Goal: Information Seeking & Learning: Understand process/instructions

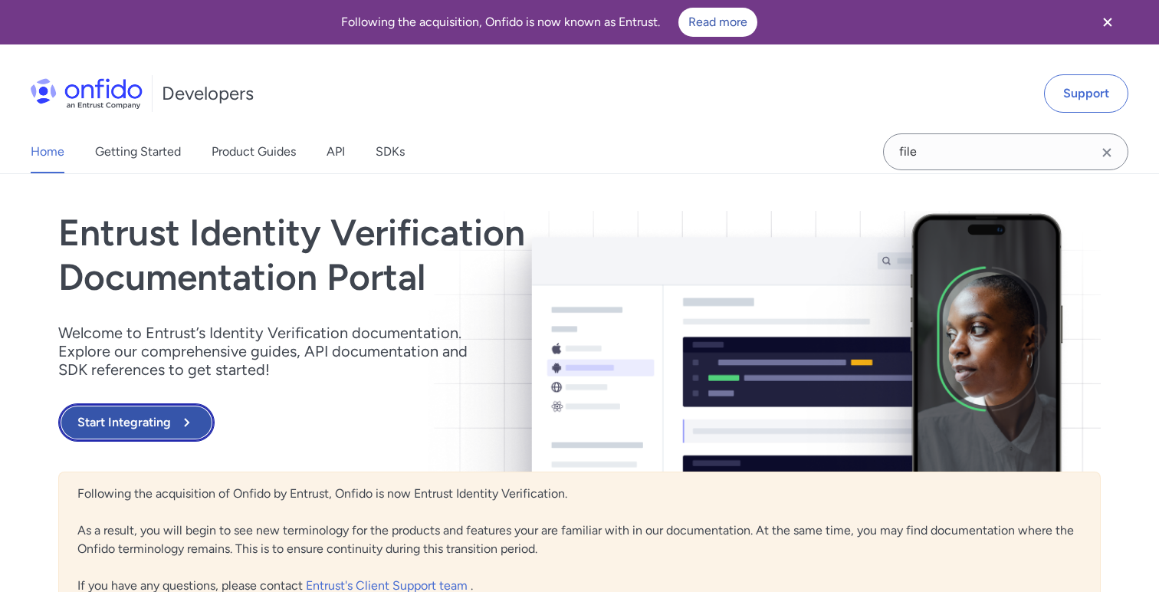
click at [139, 423] on button "Start Integrating" at bounding box center [136, 422] width 156 height 38
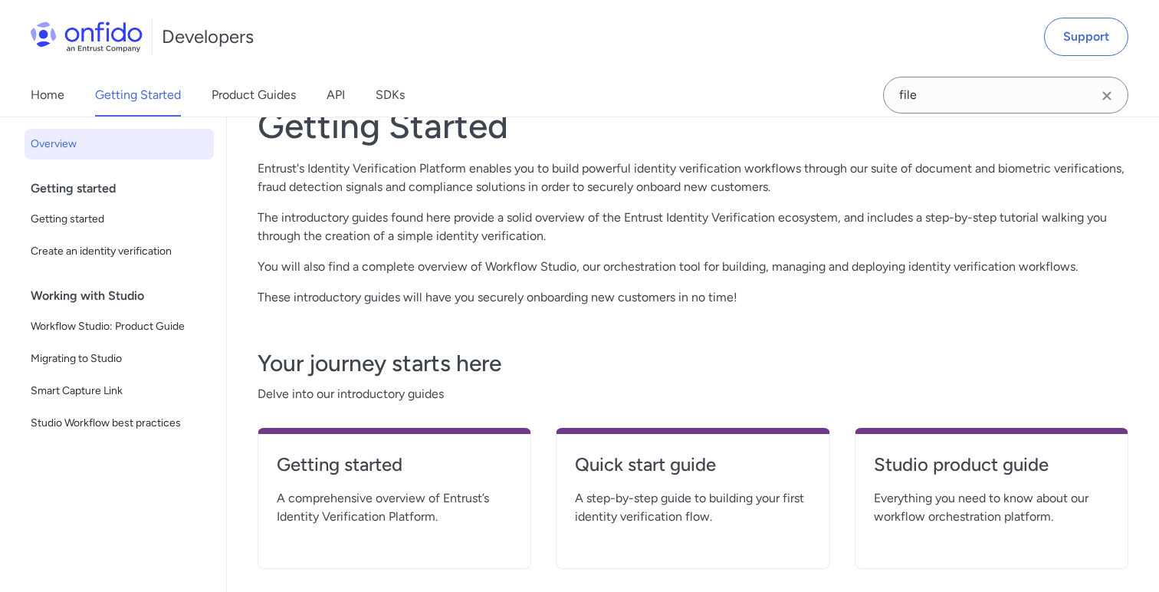
scroll to position [108, 0]
click at [416, 48] on div "Developers Support" at bounding box center [579, 37] width 1159 height 74
click at [268, 36] on div "Developers Support" at bounding box center [579, 37] width 1159 height 74
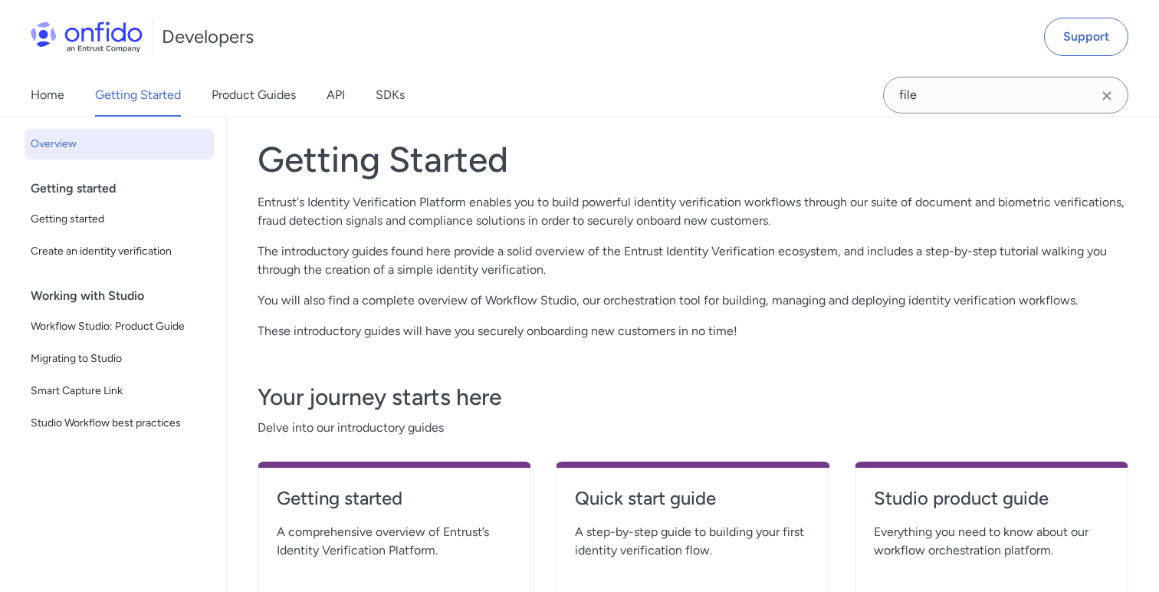
scroll to position [49, 0]
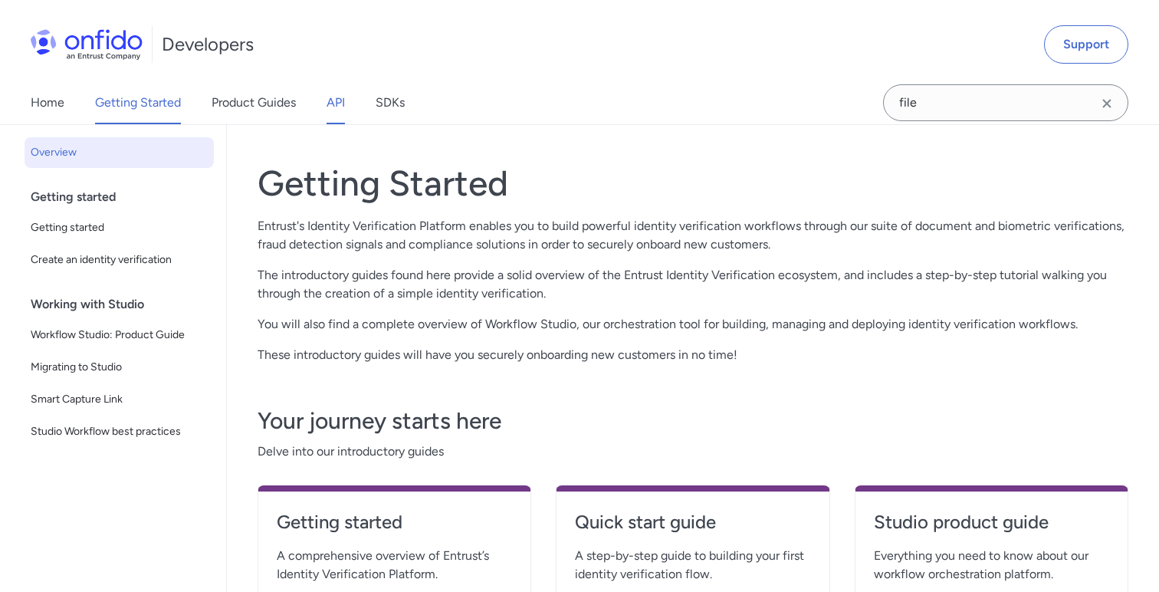
click at [344, 91] on link "API" at bounding box center [335, 102] width 18 height 43
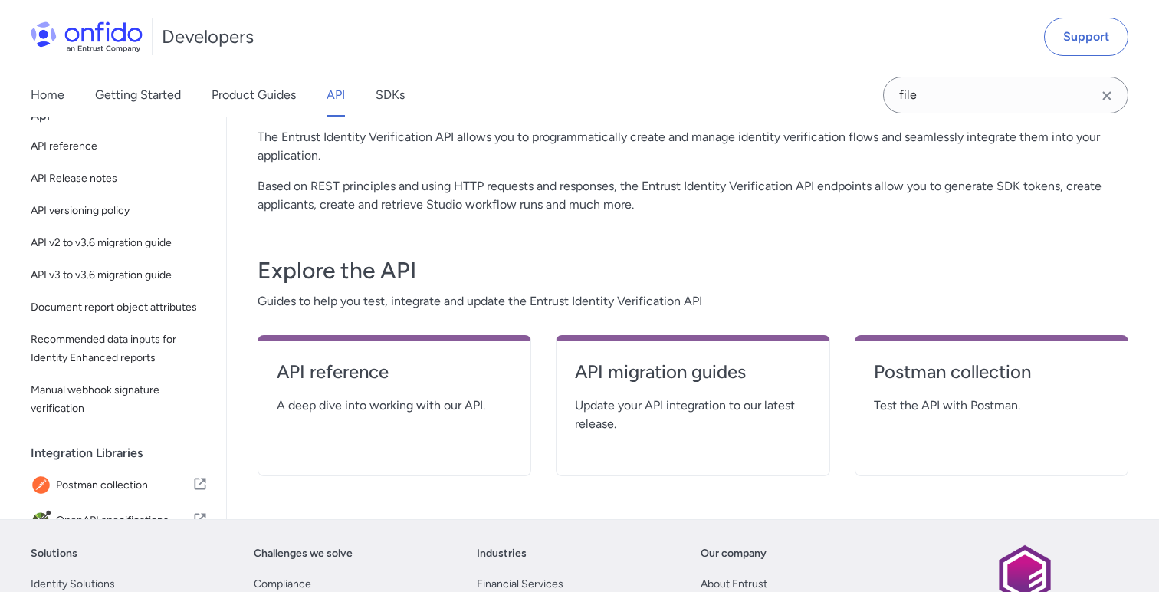
scroll to position [139, 0]
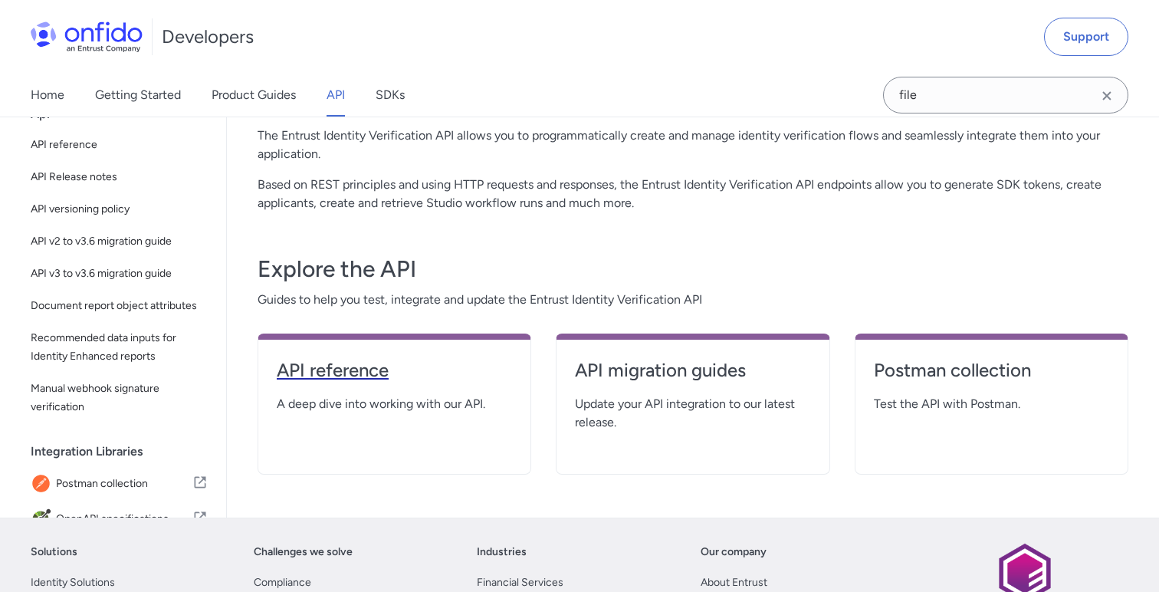
click at [334, 371] on h4 "API reference" at bounding box center [394, 370] width 235 height 25
select select "http"
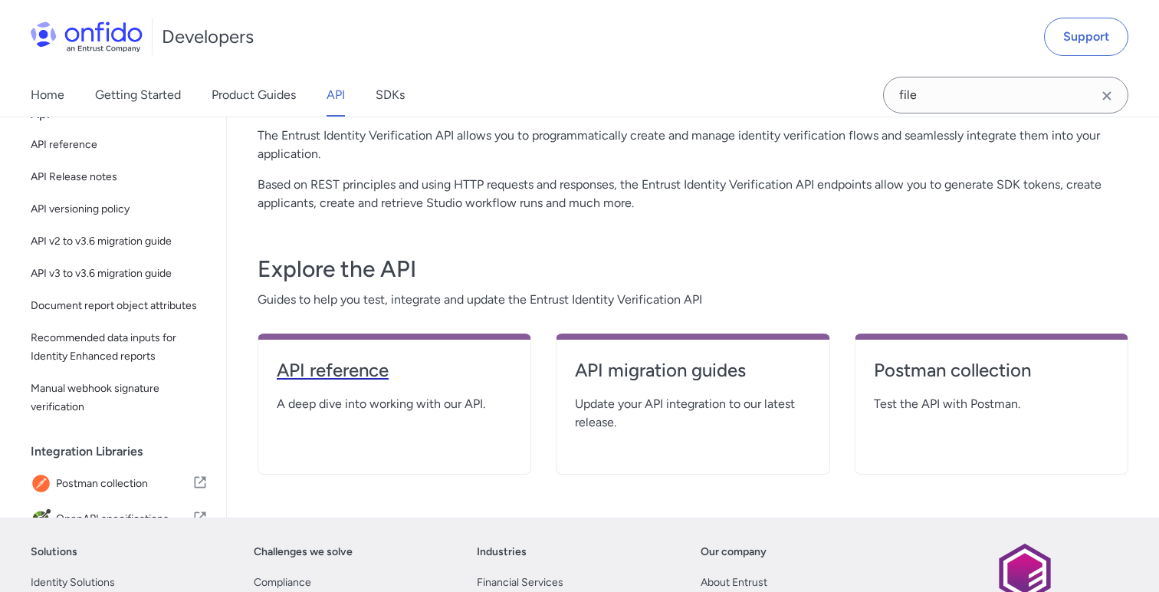
select select "http"
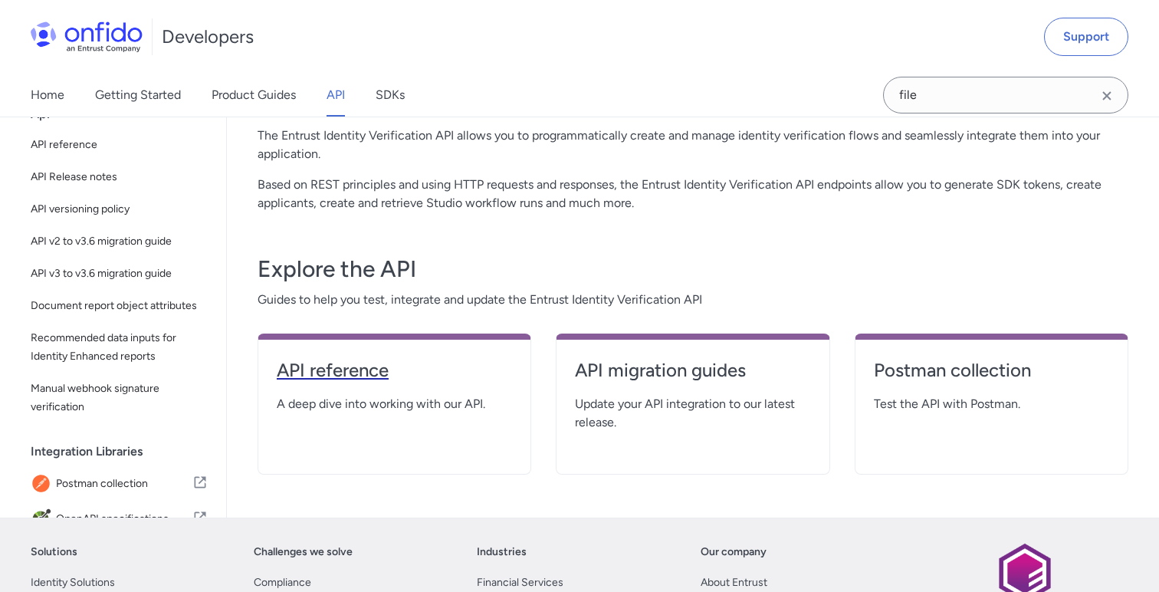
select select "http"
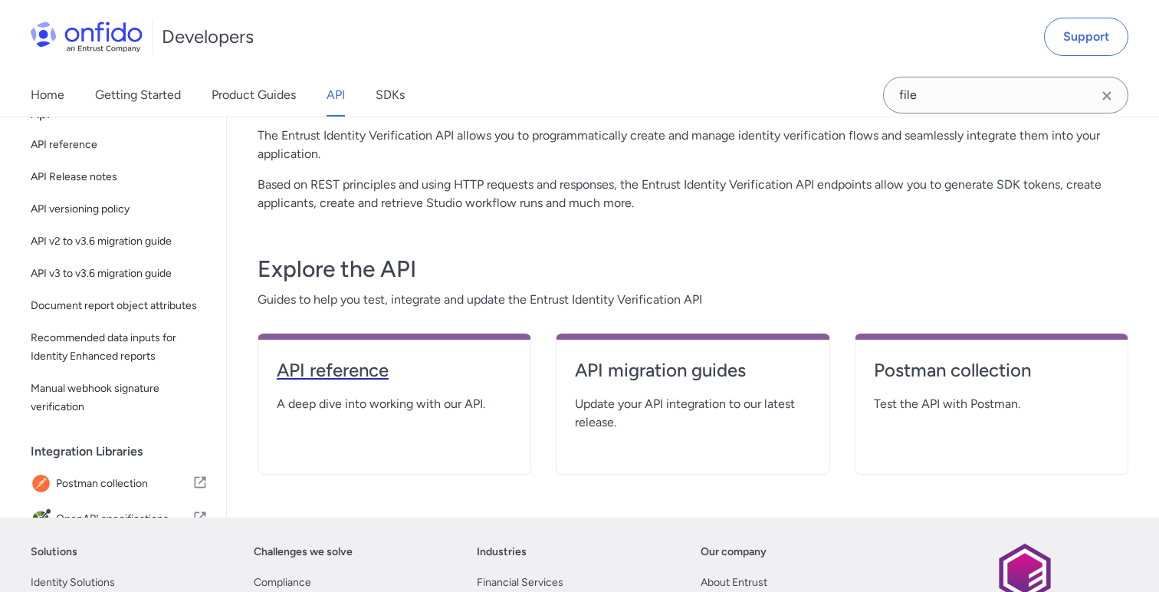
select select "http"
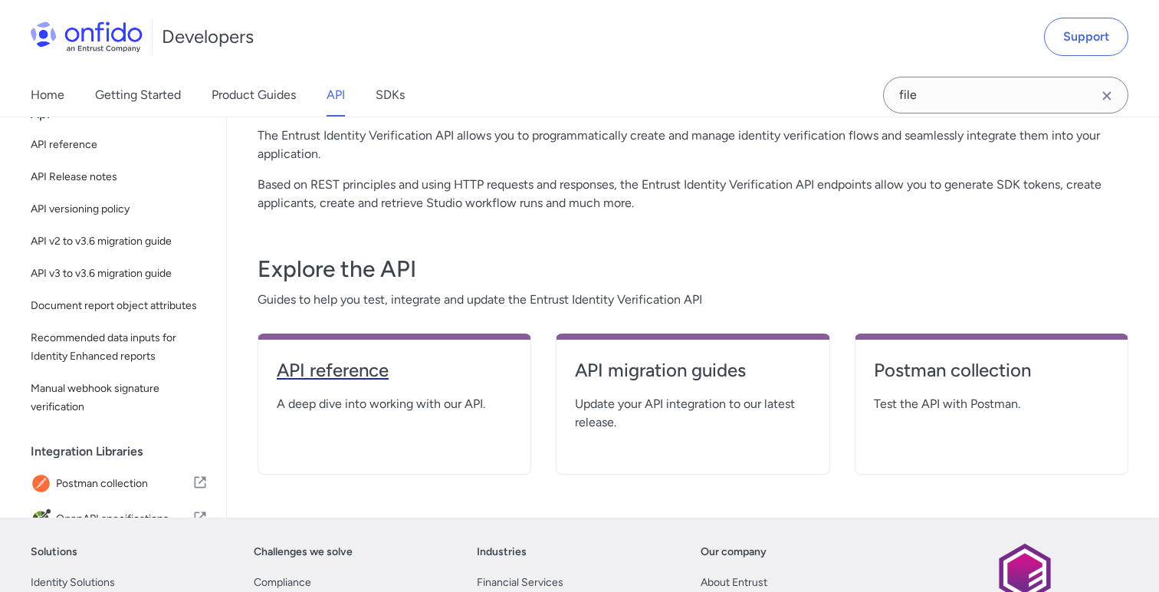
select select "http"
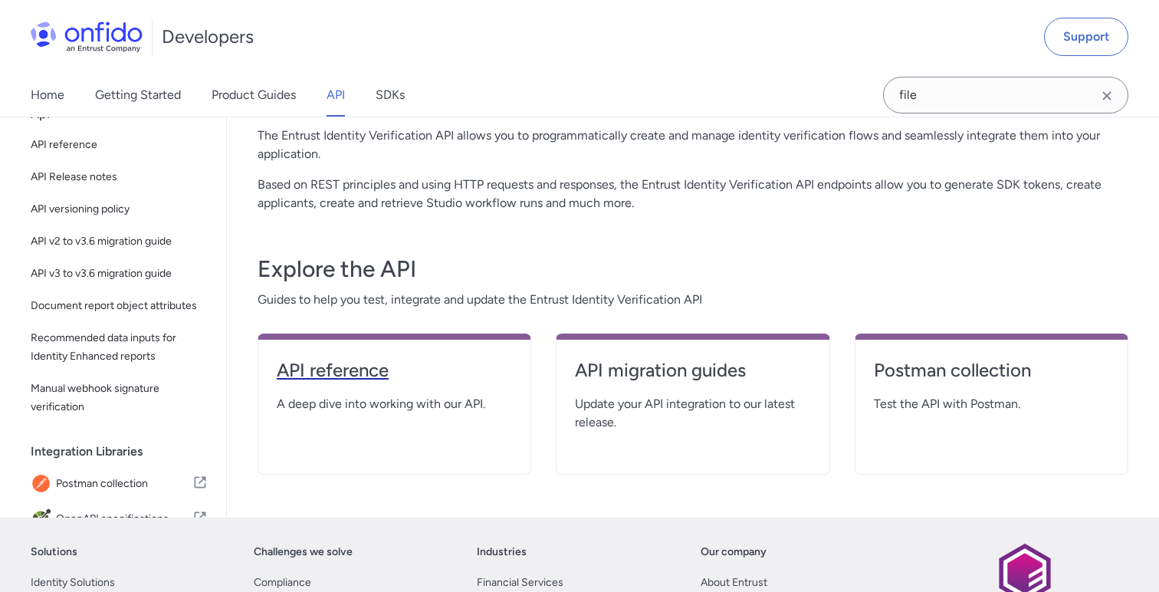
select select "http"
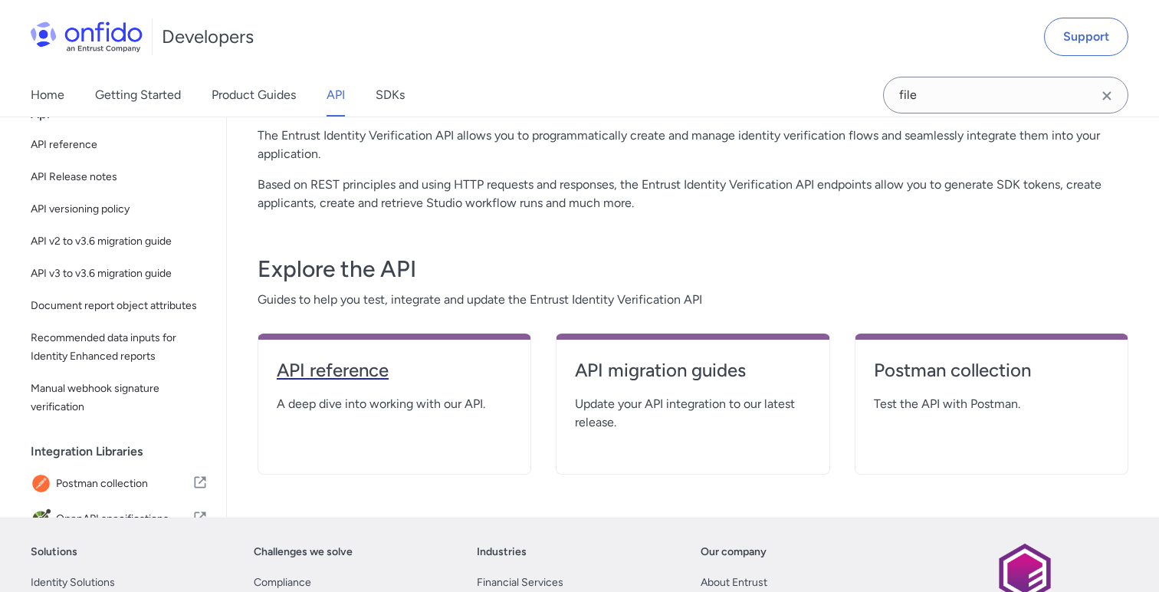
select select "http"
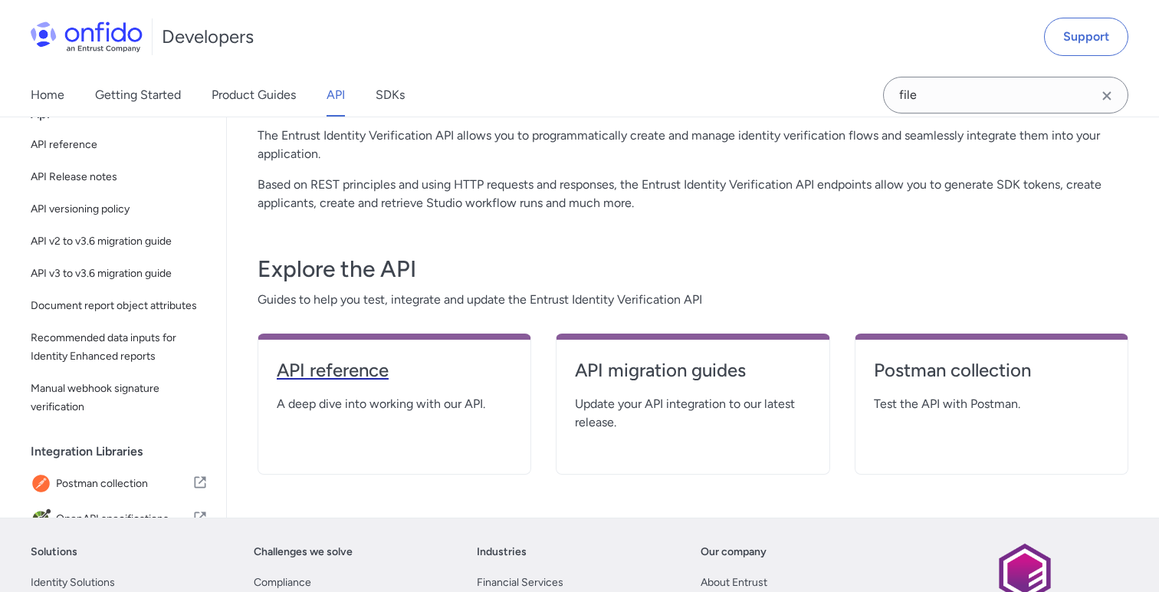
select select "http"
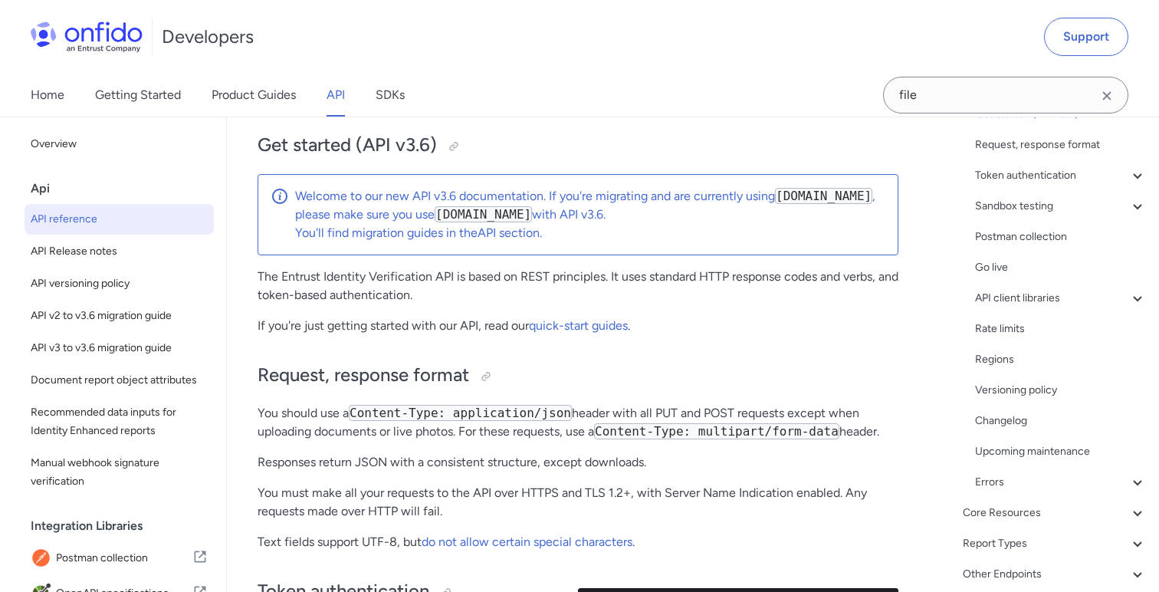
scroll to position [160, 0]
click at [992, 97] on input "file" at bounding box center [1005, 95] width 245 height 37
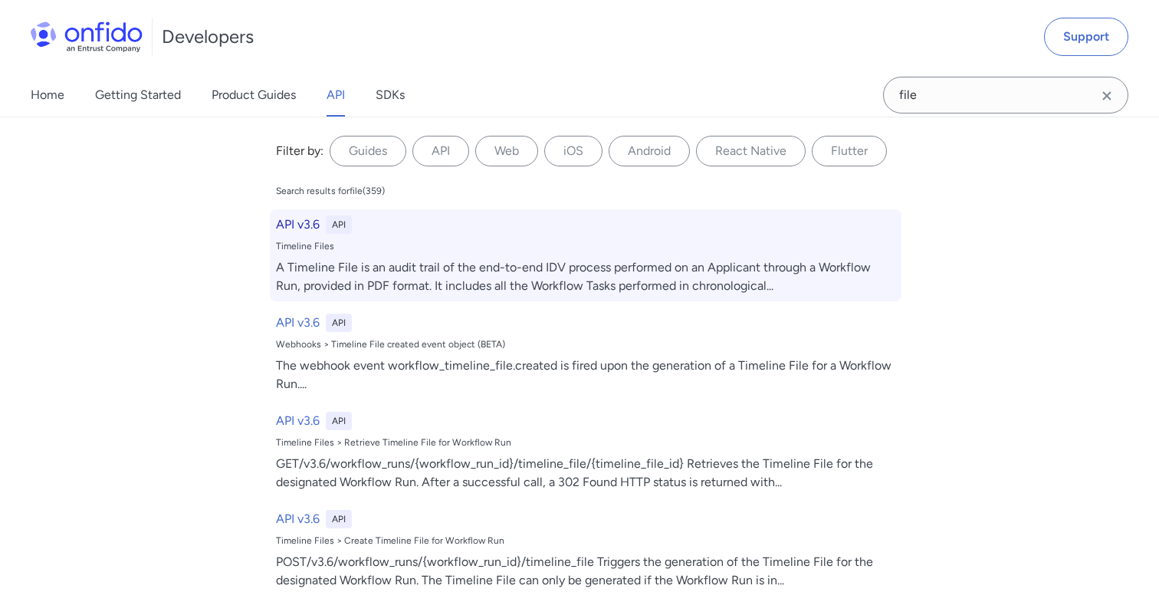
click at [301, 221] on h6 "API v3.6" at bounding box center [298, 224] width 44 height 18
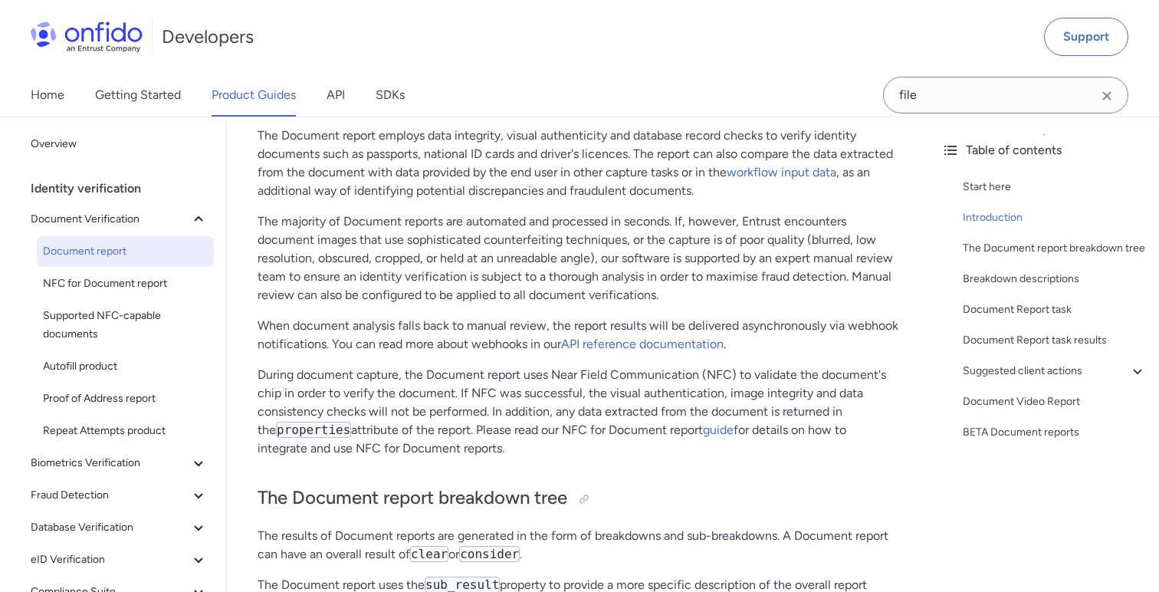
scroll to position [276, 0]
drag, startPoint x: 376, startPoint y: 364, endPoint x: 505, endPoint y: 442, distance: 151.3
click at [505, 442] on p "During document capture, the Document report uses Near Field Communication (NFC…" at bounding box center [577, 410] width 641 height 92
drag, startPoint x: 277, startPoint y: 358, endPoint x: 507, endPoint y: 458, distance: 251.3
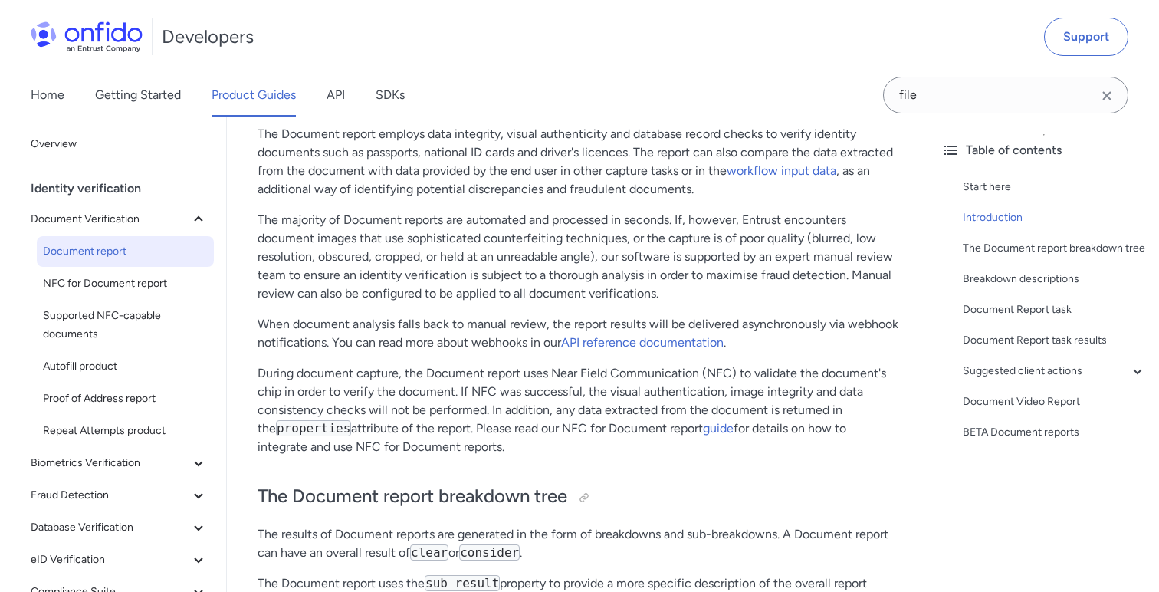
click at [499, 443] on p "During document capture, the Document report uses Near Field Communication (NFC…" at bounding box center [577, 410] width 641 height 92
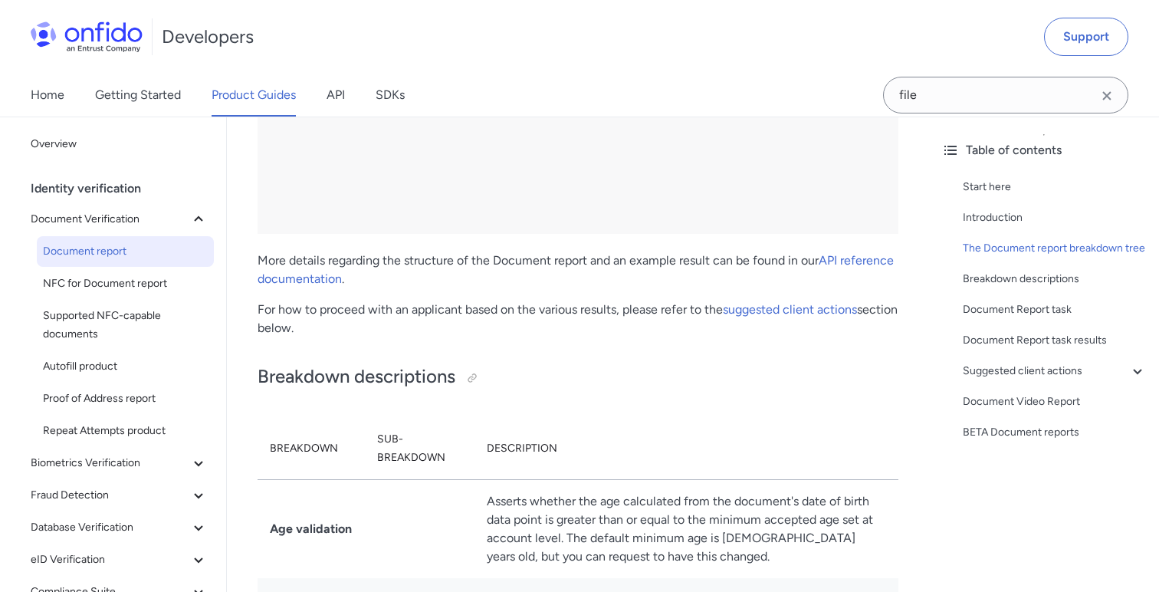
scroll to position [3144, 0]
click at [843, 252] on link "API reference documentation" at bounding box center [575, 268] width 636 height 33
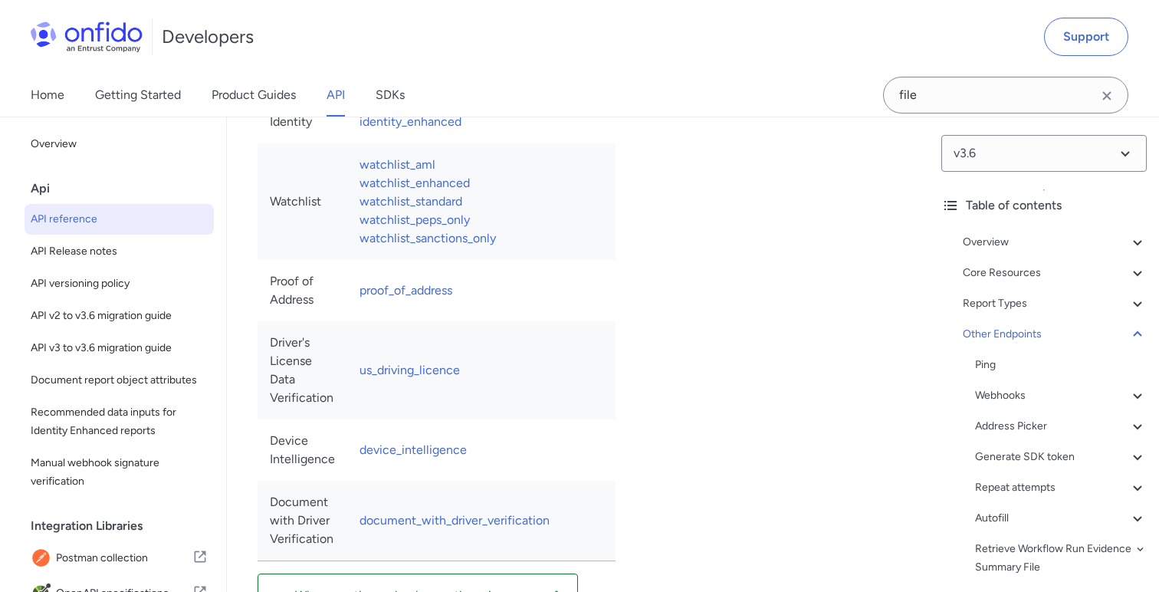
scroll to position [167073, 0]
click at [999, 248] on div "Overview" at bounding box center [1055, 242] width 184 height 18
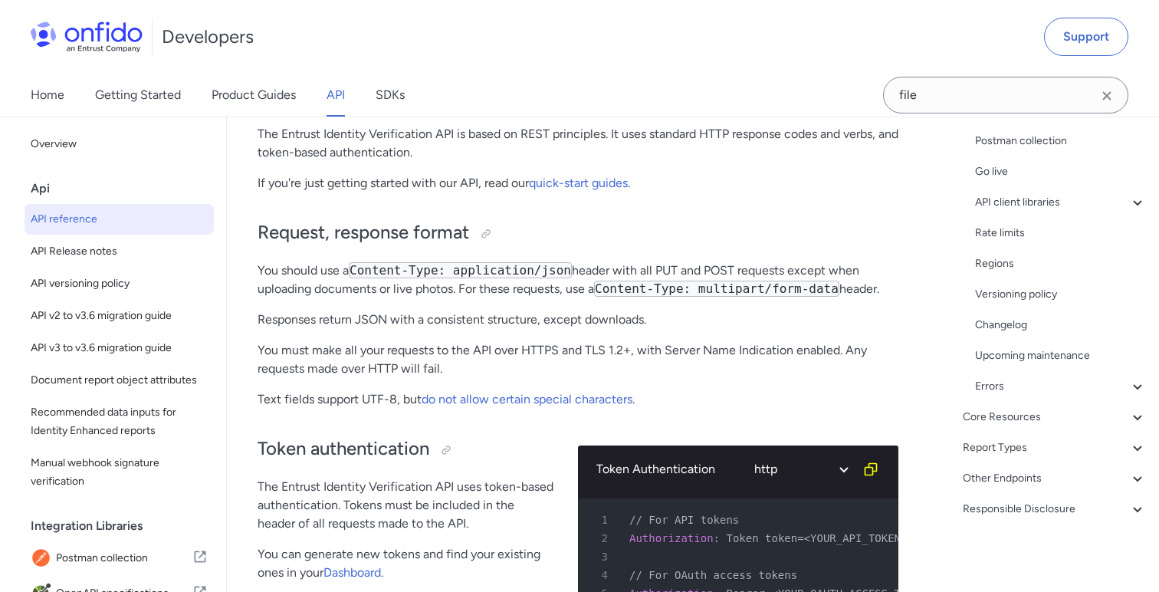
scroll to position [284, 0]
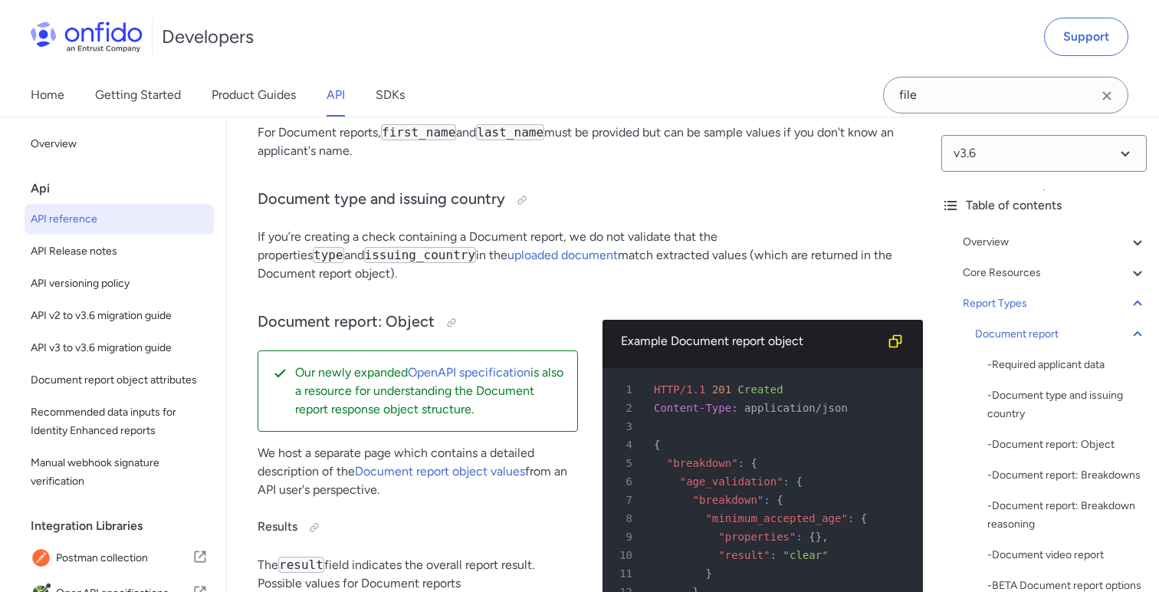
scroll to position [63679, 0]
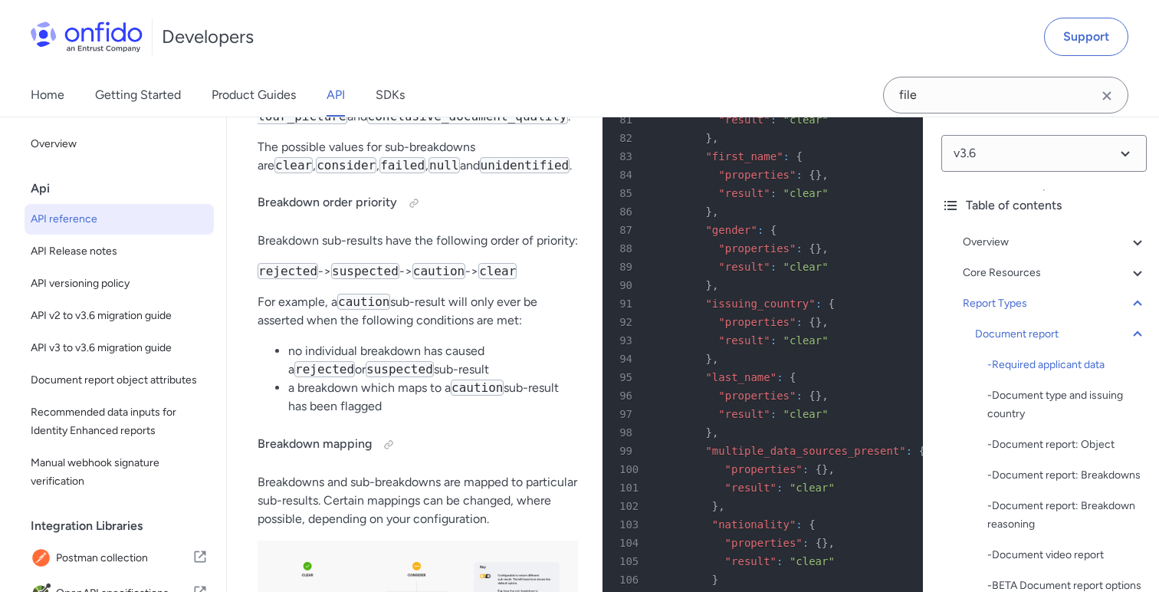
scroll to position [65416, 0]
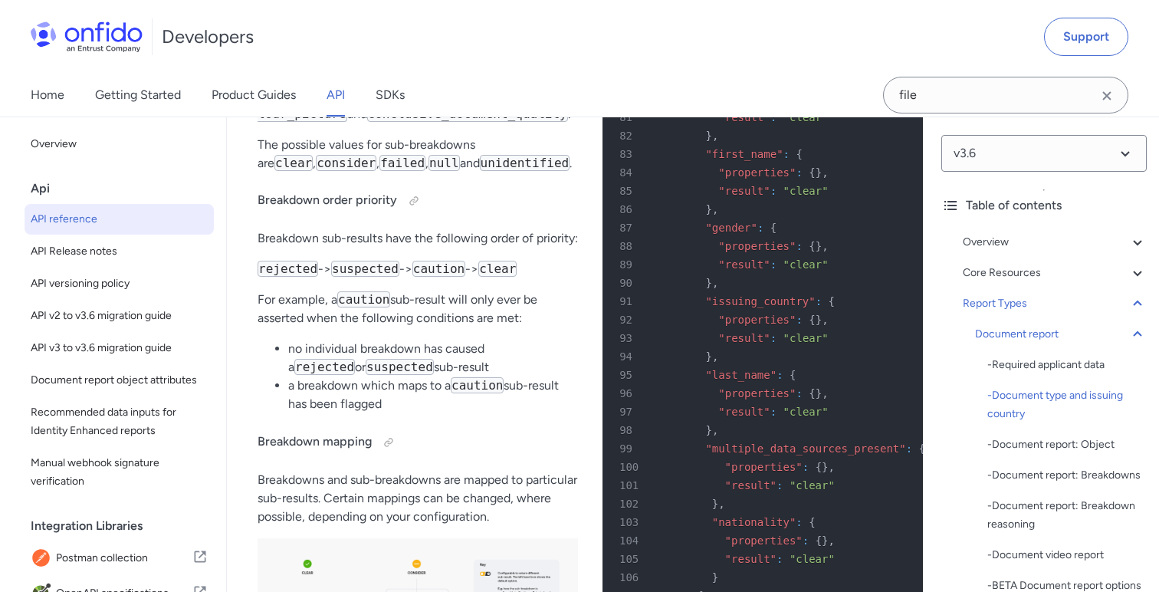
drag, startPoint x: 569, startPoint y: 215, endPoint x: 678, endPoint y: 215, distance: 109.6
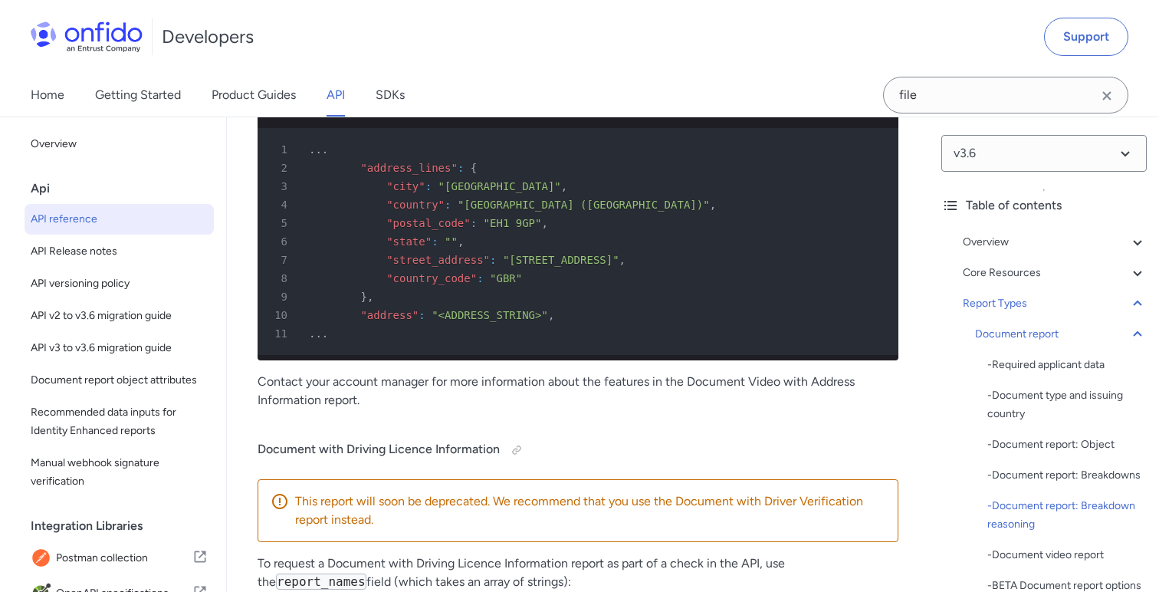
scroll to position [75860, 0]
